Goal: Information Seeking & Learning: Learn about a topic

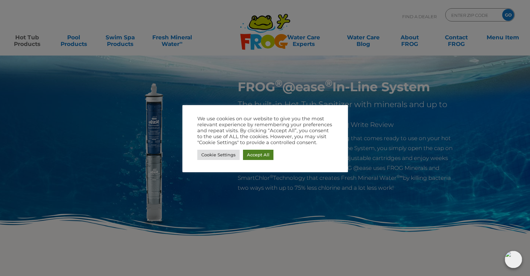
click at [265, 157] on link "Accept All" at bounding box center [258, 155] width 30 height 10
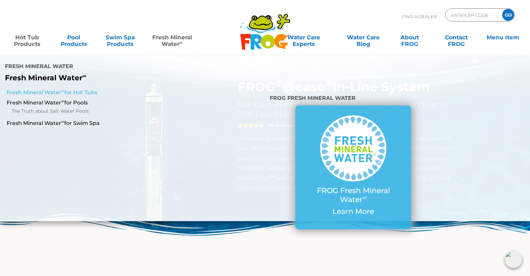
click at [42, 89] on link "Fresh Mineral Water ∞ for Hot Tubs" at bounding box center [92, 92] width 170 height 7
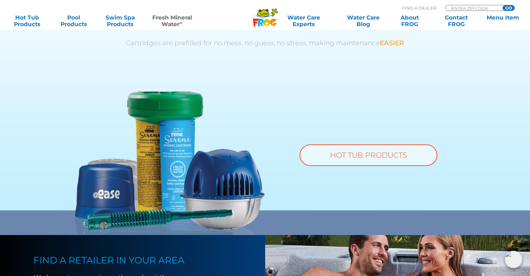
scroll to position [463, 0]
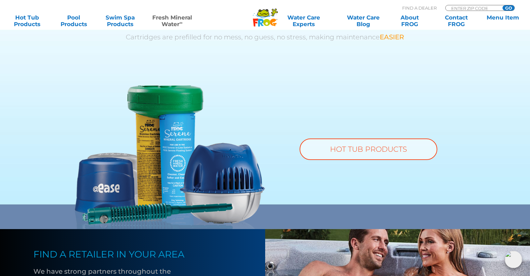
click at [112, 186] on img at bounding box center [170, 158] width 190 height 144
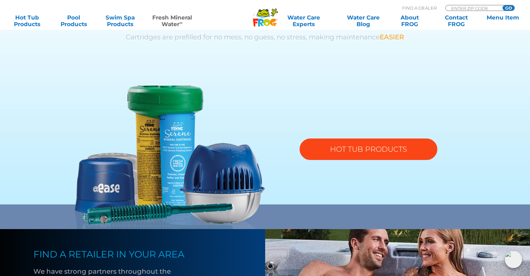
click at [384, 156] on link "HOT TUB PRODUCTS" at bounding box center [368, 150] width 138 height 22
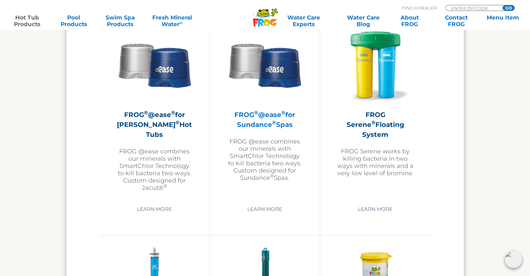
scroll to position [1197, 0]
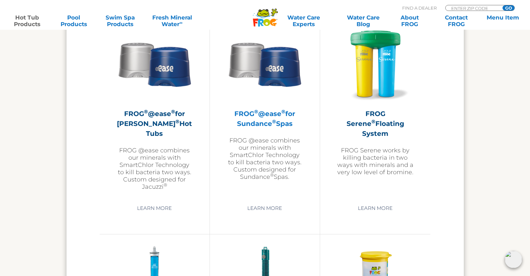
click at [266, 64] on img at bounding box center [264, 63] width 77 height 77
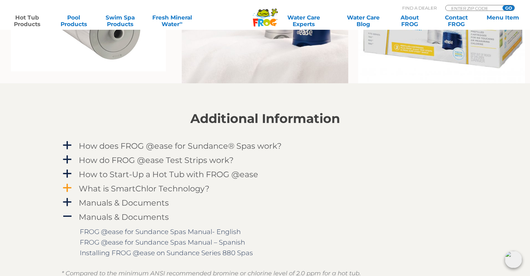
scroll to position [602, 0]
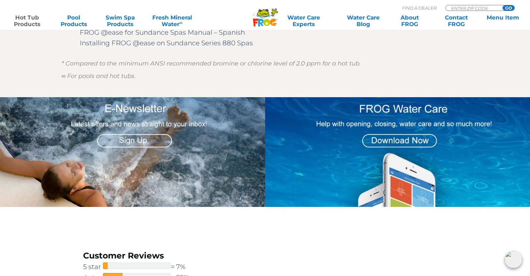
click at [235, 146] on img at bounding box center [132, 151] width 265 height 109
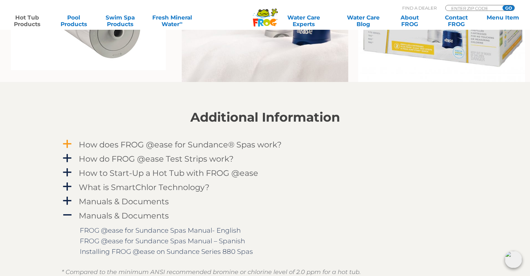
scroll to position [492, 0]
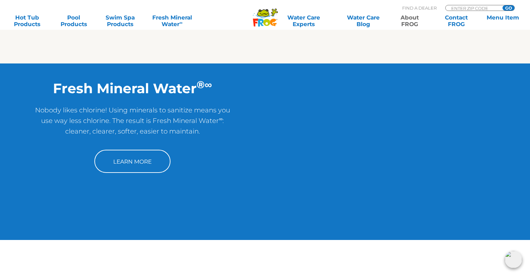
scroll to position [498, 0]
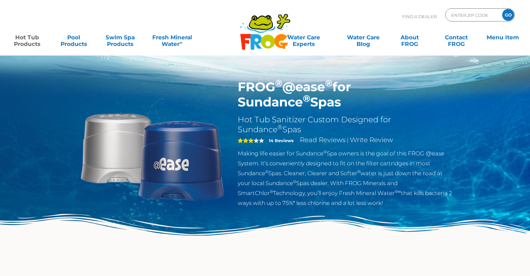
scroll to position [441, 0]
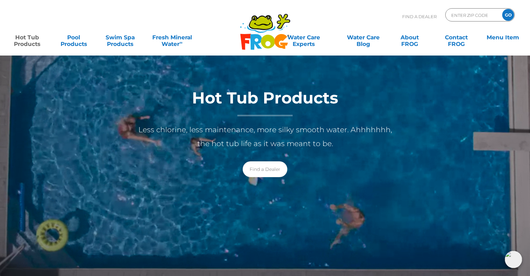
scroll to position [33, 0]
